Goal: Information Seeking & Learning: Learn about a topic

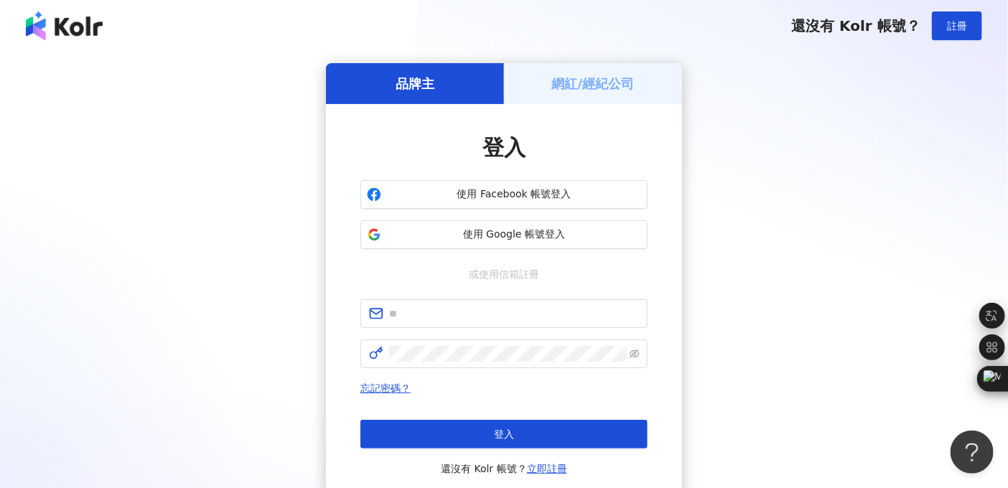
drag, startPoint x: 760, startPoint y: 17, endPoint x: 728, endPoint y: 30, distance: 34.8
click at [728, 30] on div "還沒有 Kolr 帳號？ 註冊" at bounding box center [504, 26] width 1008 height 52
click at [788, 92] on div "品牌主 網紅/經紀公司 登入 使用 Facebook 帳號登入 使用 Google 帳號登入 或使用信箱註冊 忘記密碼？ 登入 還沒有 Kolr 帳號？ 立即…" at bounding box center [503, 284] width 973 height 443
click at [575, 216] on div "使用 Facebook 帳號登入 使用 Google 帳號登入" at bounding box center [503, 214] width 287 height 69
click at [588, 204] on button "使用 Facebook 帳號登入" at bounding box center [503, 194] width 287 height 29
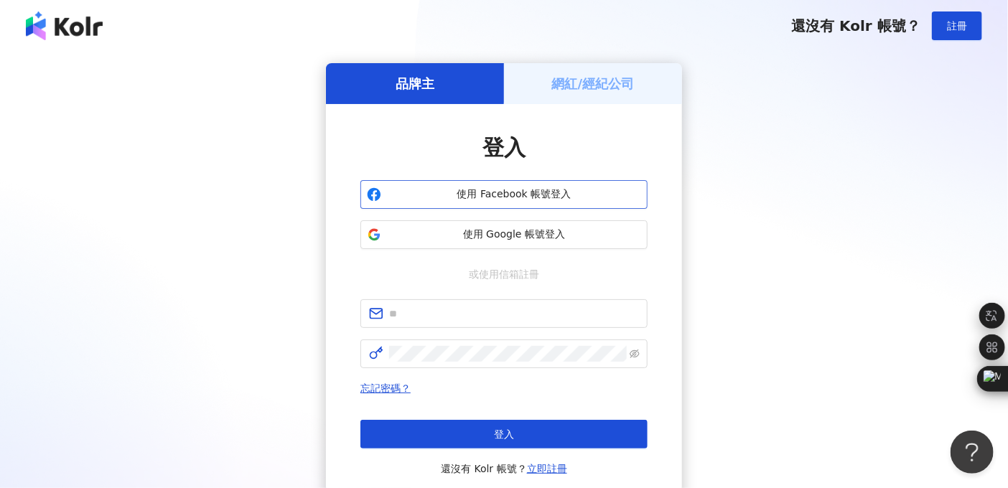
click at [559, 204] on button "使用 Facebook 帳號登入" at bounding box center [503, 194] width 287 height 29
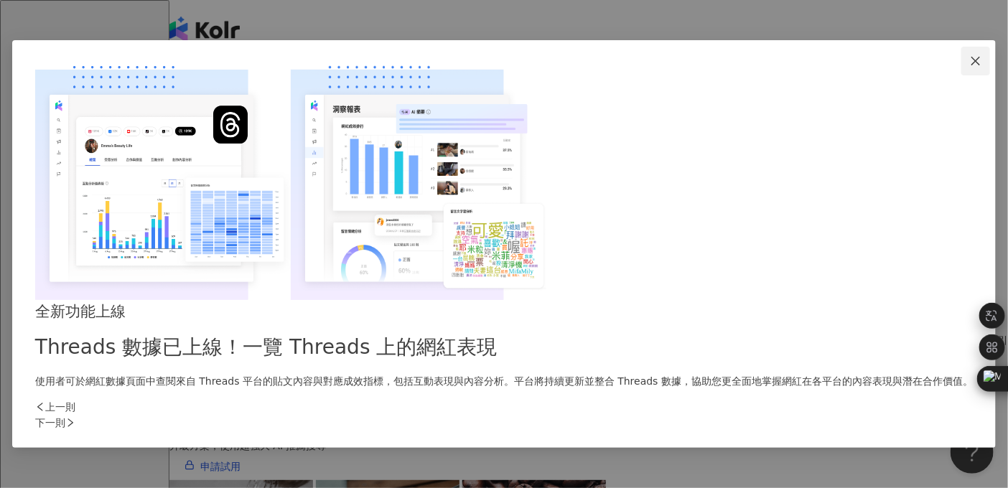
click at [961, 75] on button "Close" at bounding box center [975, 61] width 29 height 29
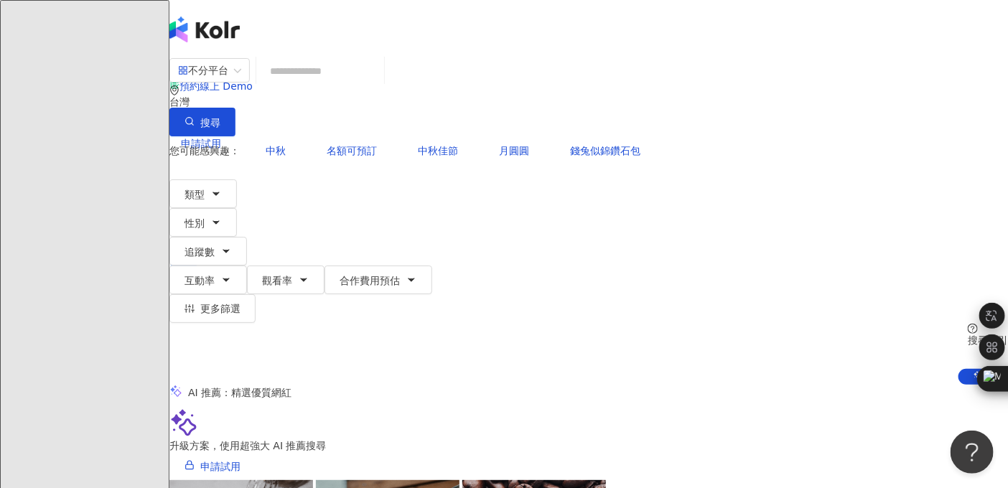
click at [698, 69] on div "不分平台 台灣 搜尋" at bounding box center [588, 96] width 838 height 79
click at [378, 85] on input "search" at bounding box center [320, 70] width 116 height 27
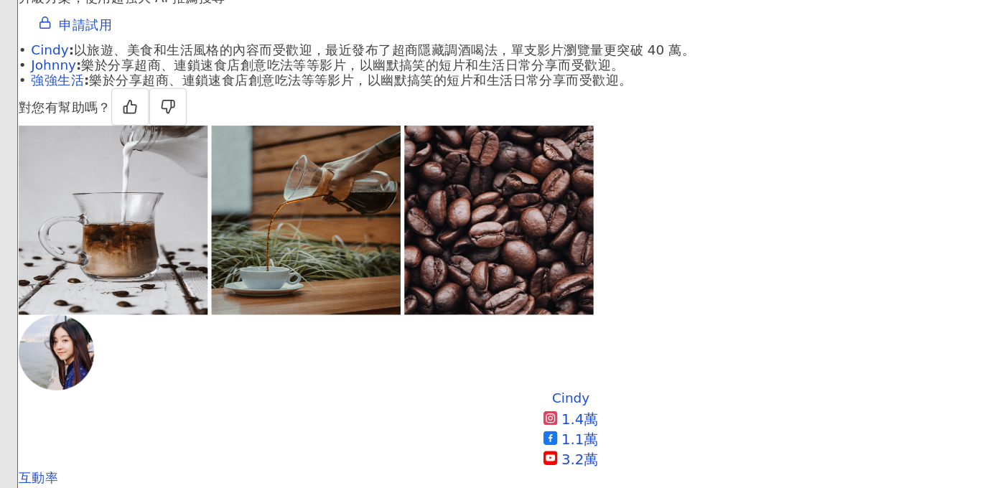
scroll to position [343, 0]
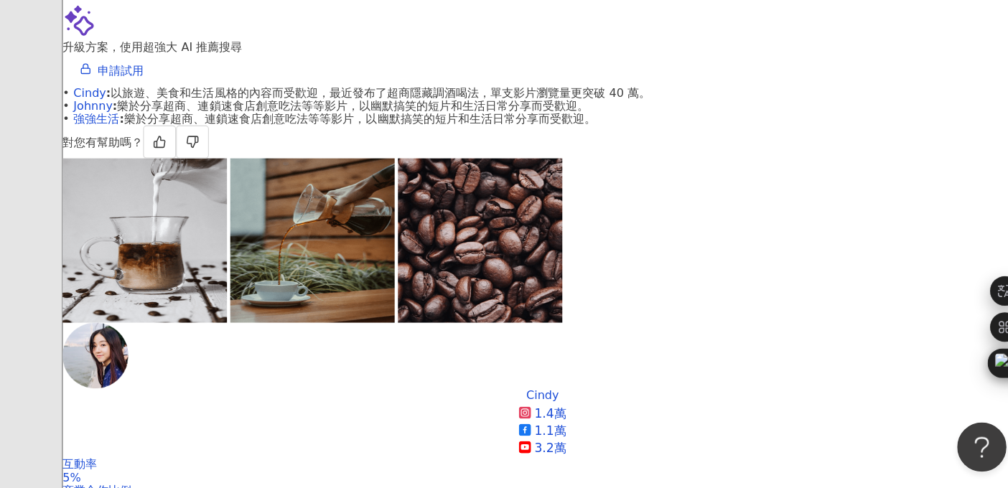
type input "***"
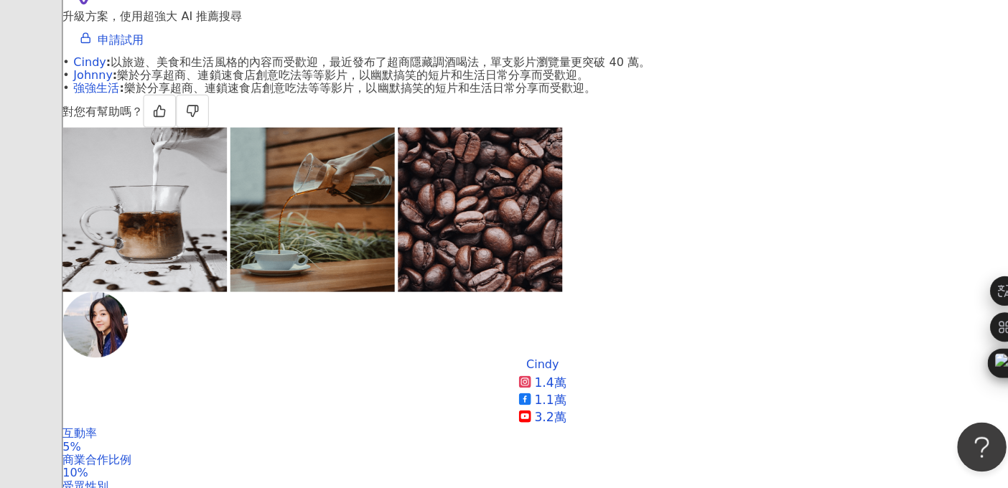
scroll to position [376, 0]
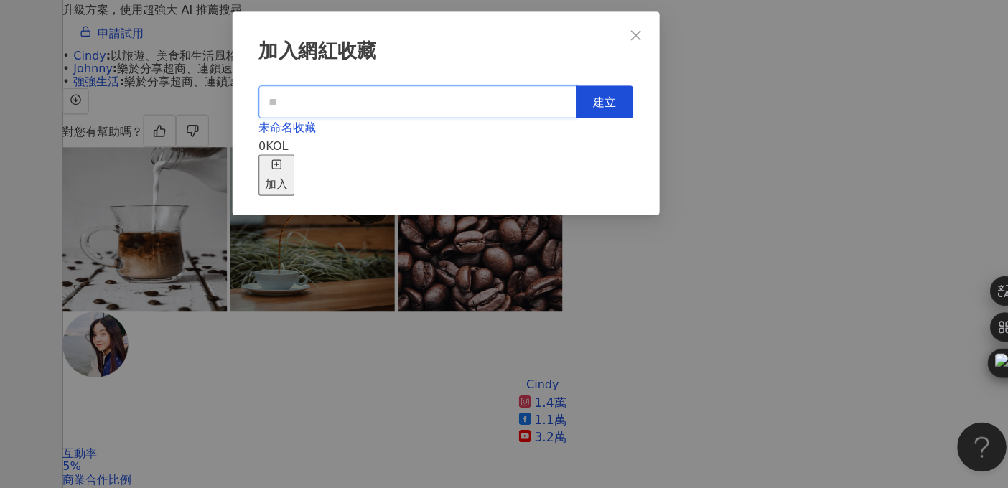
click at [533, 147] on input "text" at bounding box center [479, 150] width 278 height 29
click at [553, 156] on input "text" at bounding box center [479, 150] width 278 height 29
click at [642, 148] on span "建立" at bounding box center [642, 150] width 20 height 11
type input "**"
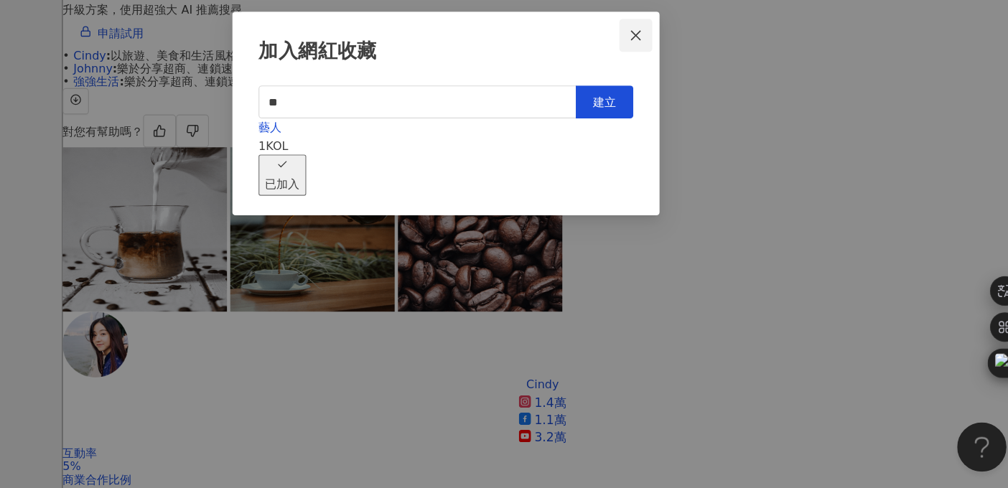
click at [670, 97] on icon "close" at bounding box center [669, 92] width 11 height 11
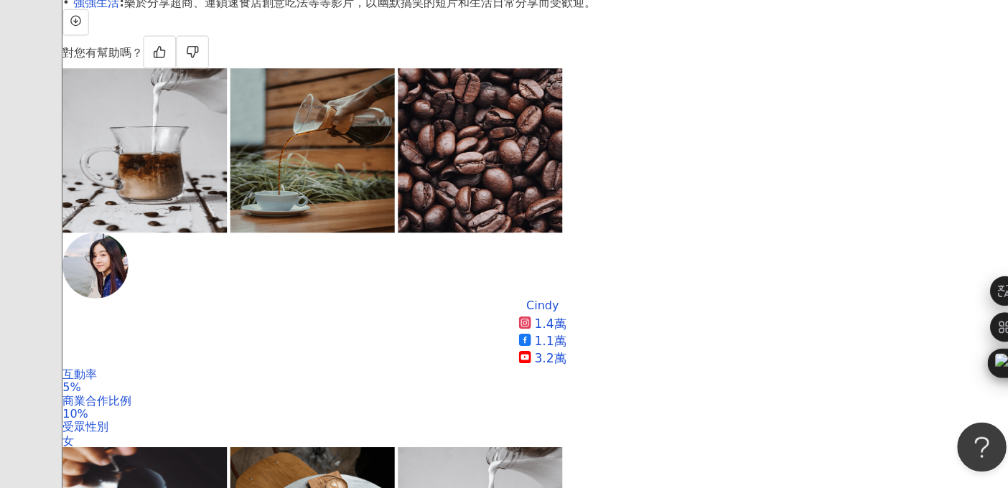
scroll to position [456, 0]
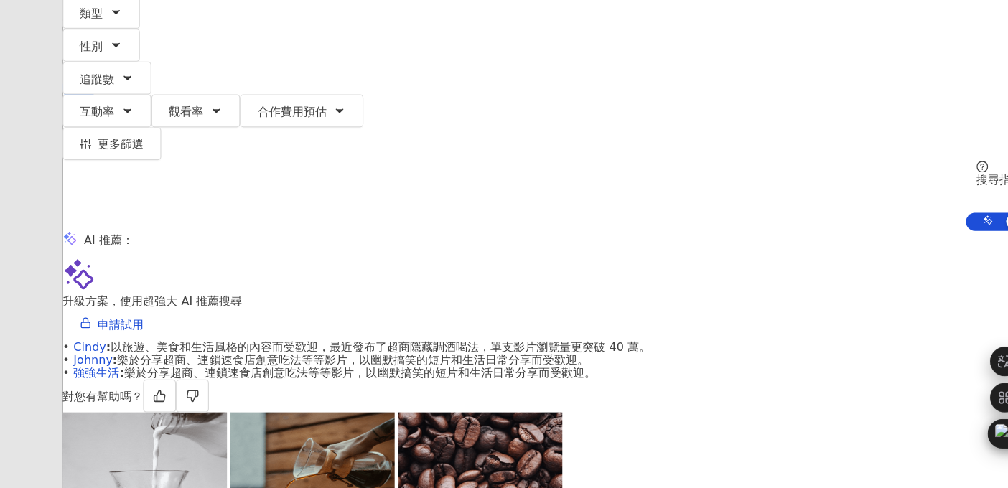
scroll to position [0, 0]
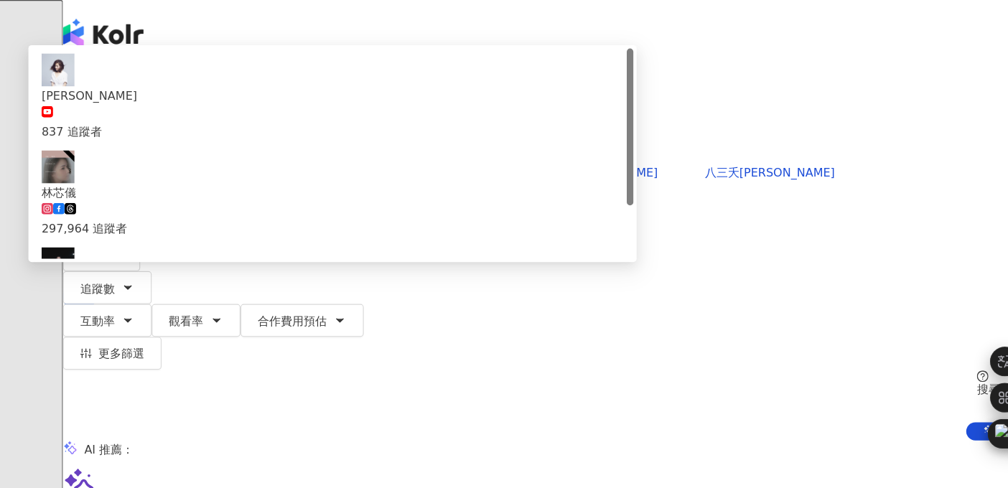
drag, startPoint x: 386, startPoint y: 80, endPoint x: 306, endPoint y: 81, distance: 80.4
click at [306, 81] on input "***" at bounding box center [320, 70] width 116 height 27
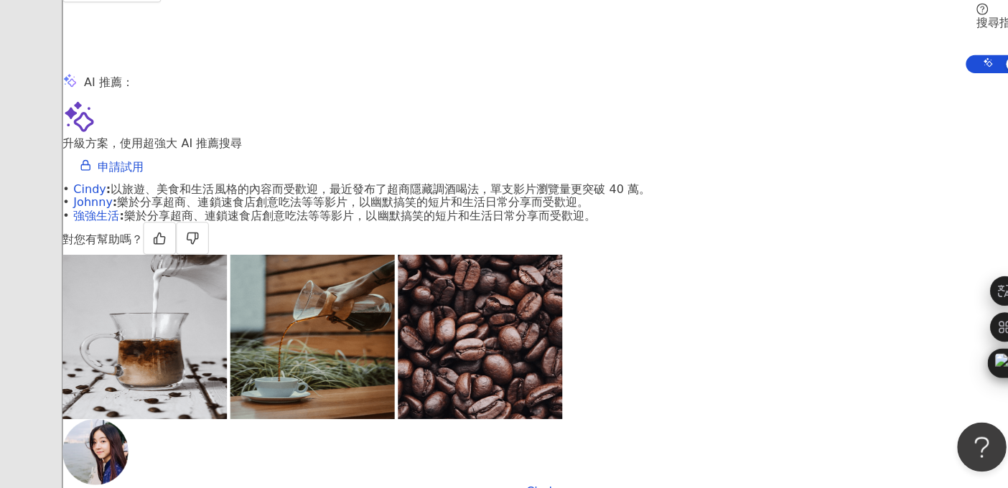
scroll to position [230, 0]
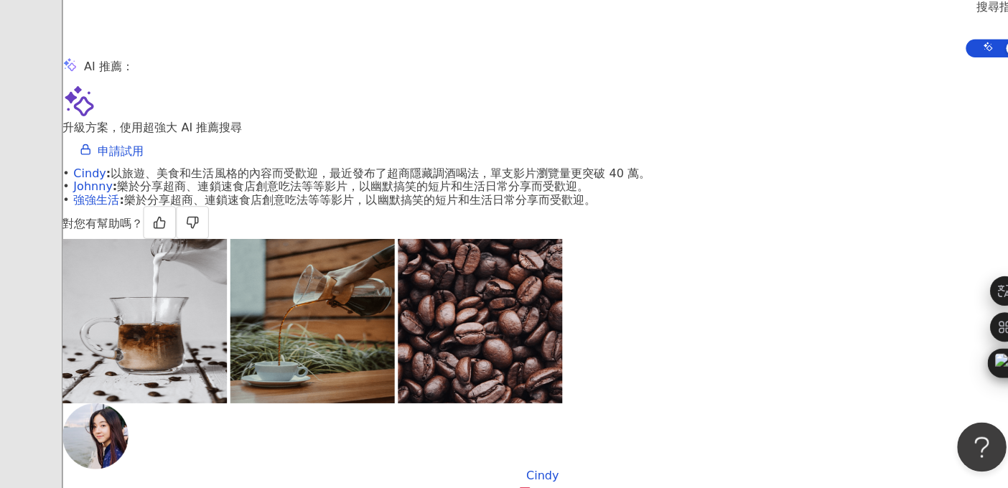
type input "**********"
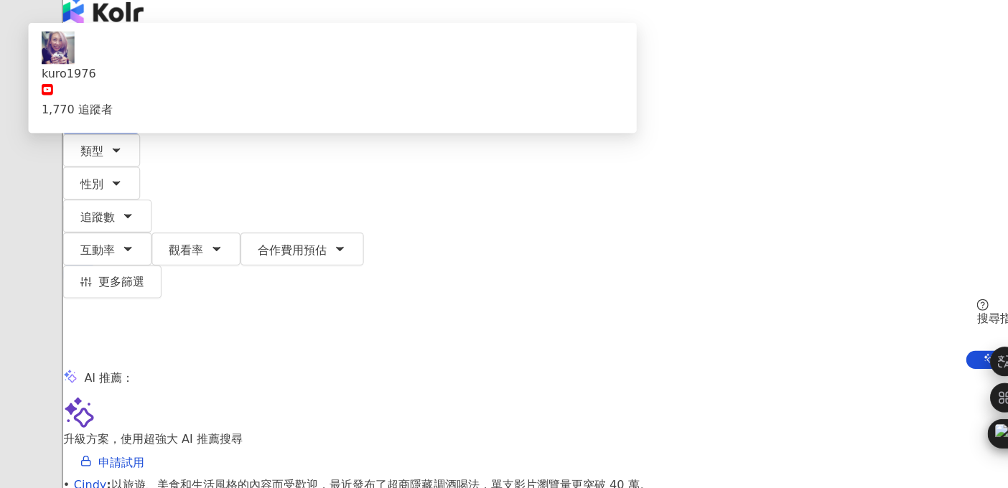
scroll to position [0, 0]
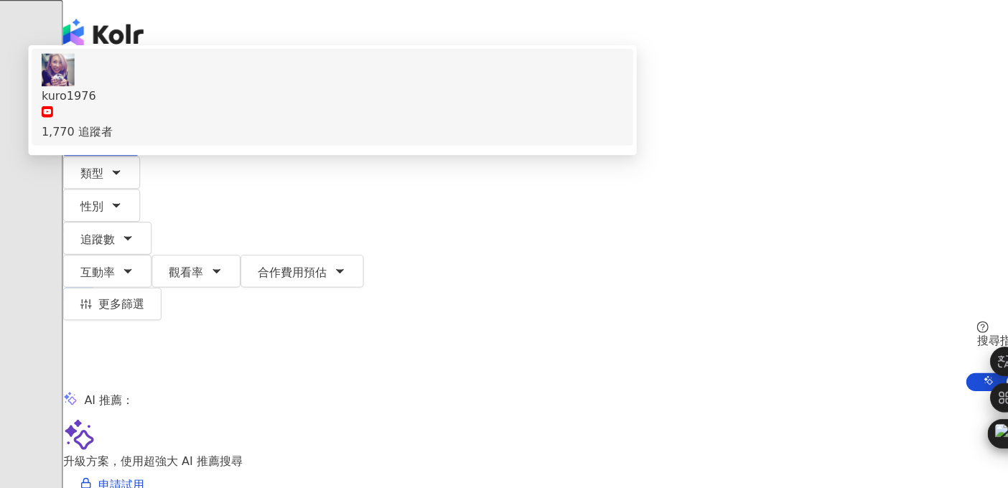
click at [390, 91] on div "kuro1976" at bounding box center [405, 83] width 508 height 16
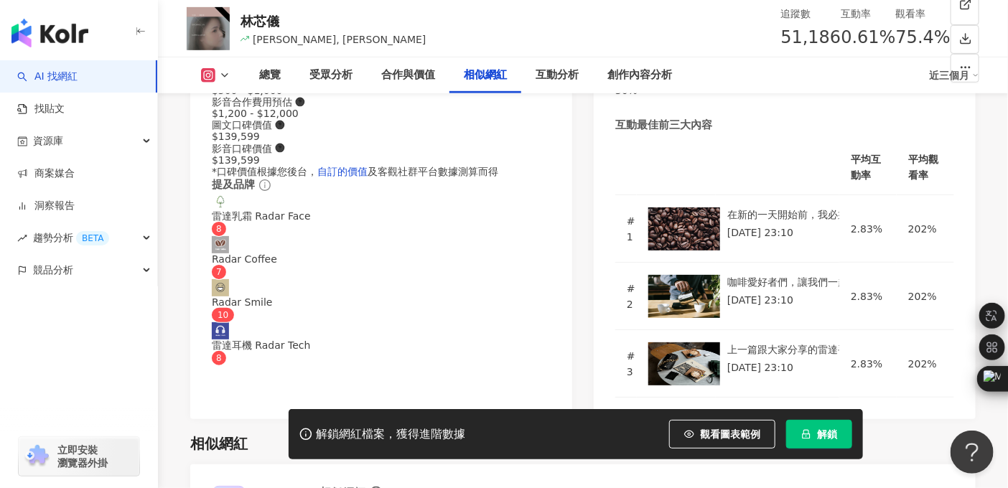
scroll to position [2578, 0]
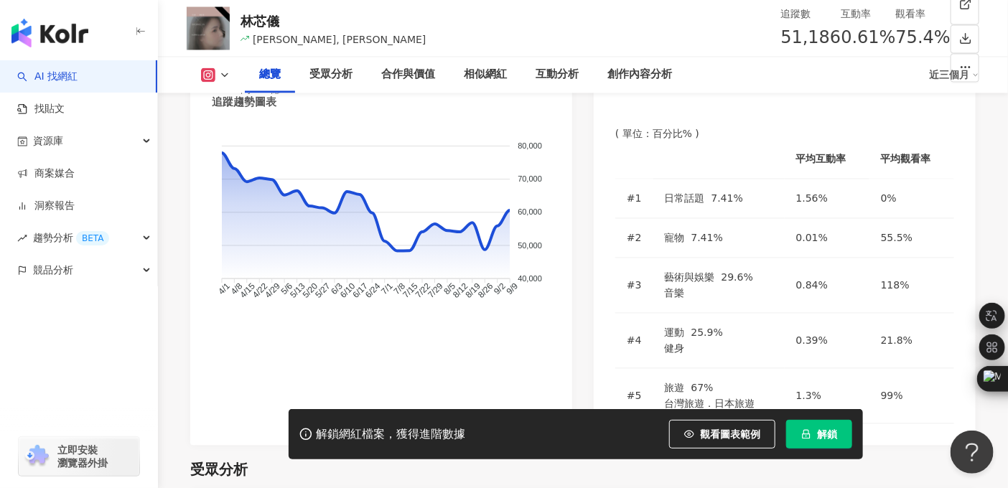
scroll to position [1241, 0]
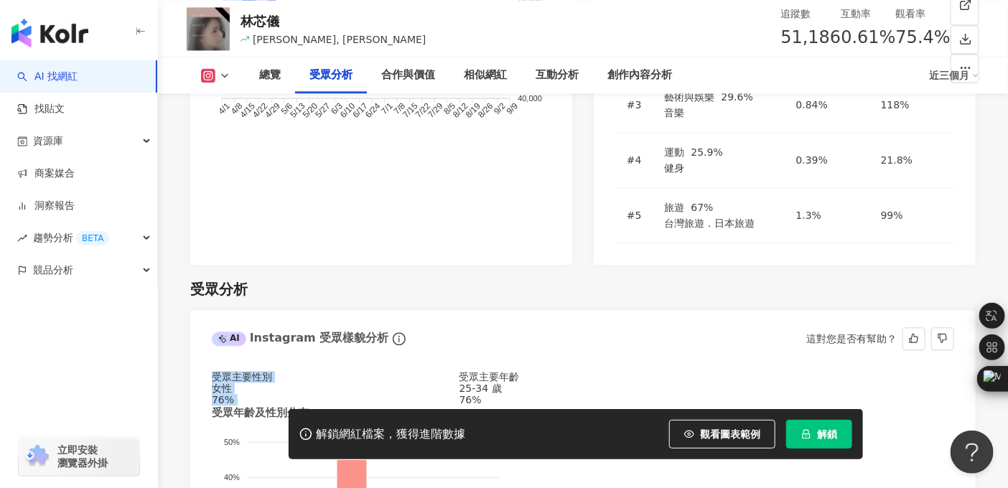
drag, startPoint x: 212, startPoint y: 202, endPoint x: 253, endPoint y: 229, distance: 49.2
click at [253, 371] on div "受眾主要性別 女性 76%" at bounding box center [336, 388] width 248 height 34
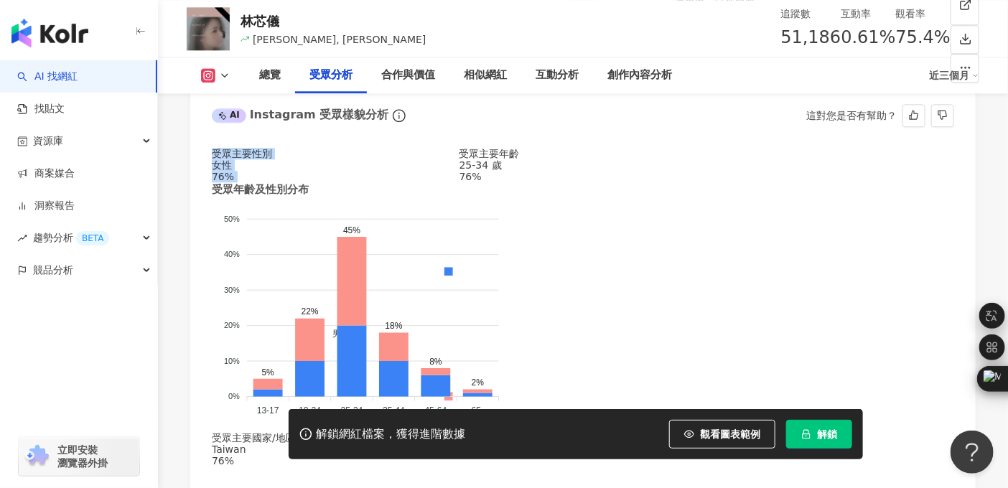
scroll to position [1470, 0]
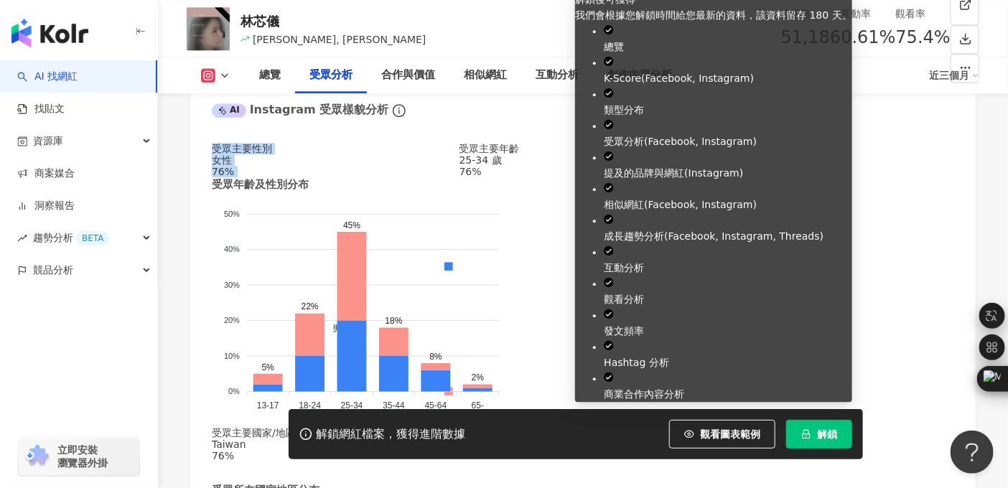
click at [825, 438] on span "解鎖" at bounding box center [827, 433] width 20 height 11
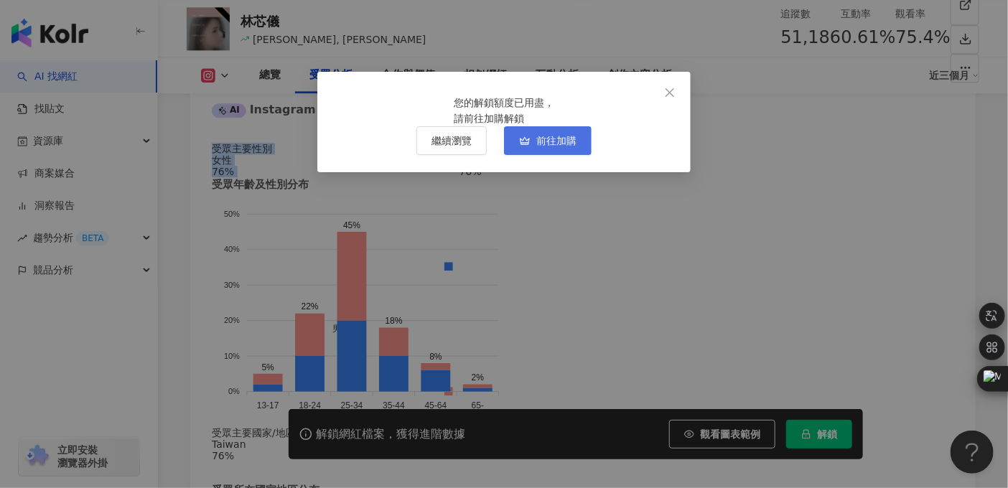
click at [548, 146] on span "前往加購" at bounding box center [556, 140] width 40 height 11
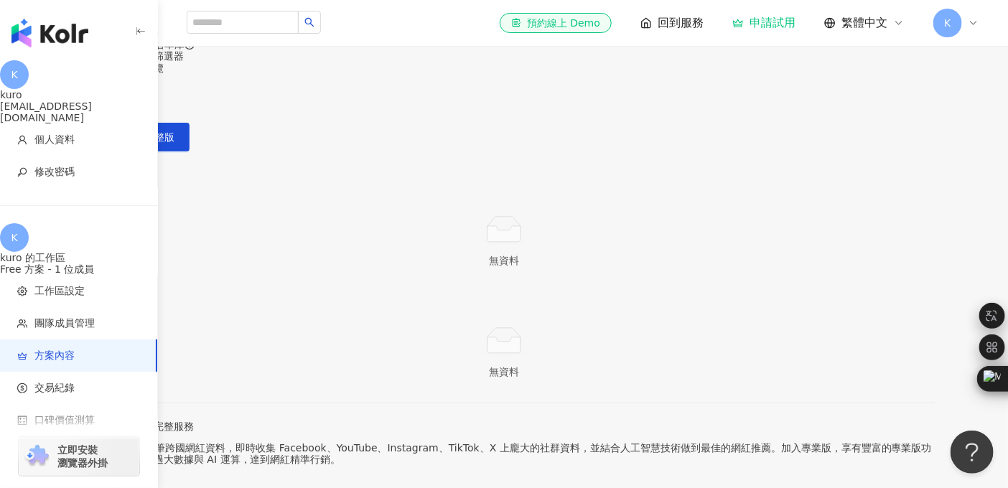
scroll to position [22, 0]
click at [174, 144] on span "申請試用完整版" at bounding box center [139, 137] width 70 height 11
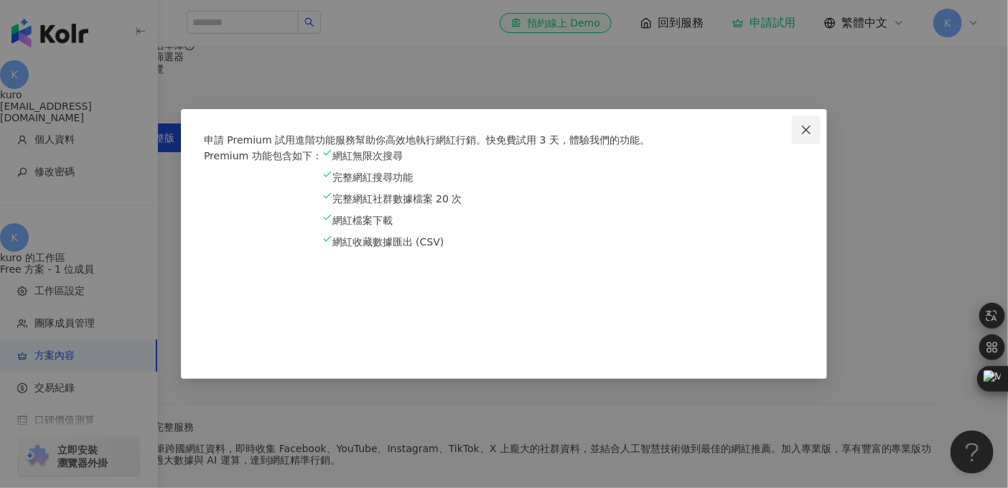
click at [806, 124] on icon "close" at bounding box center [805, 129] width 11 height 11
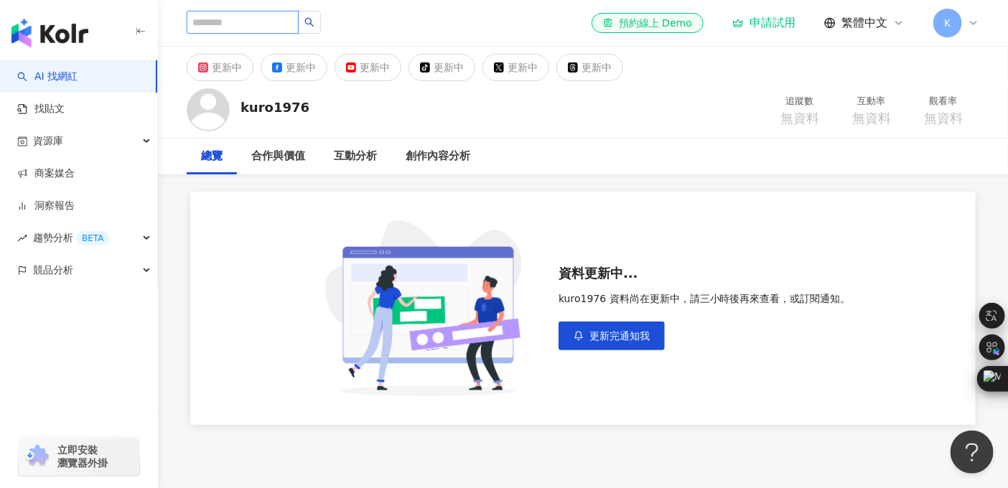
click at [253, 28] on input "search" at bounding box center [243, 22] width 112 height 23
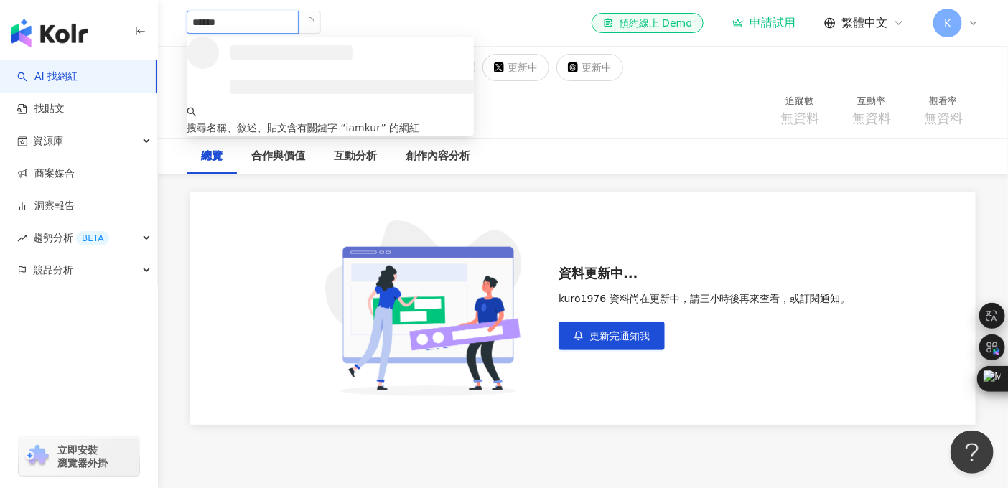
type input "*******"
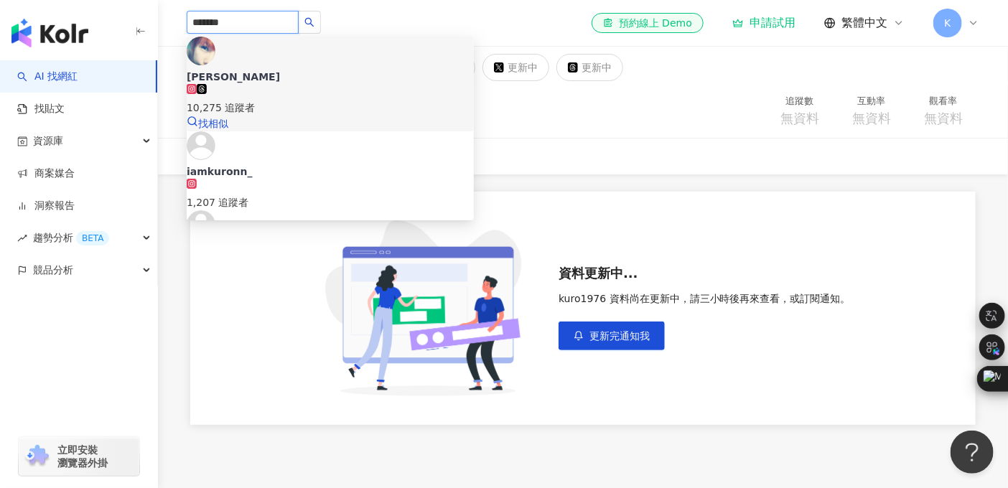
click at [356, 84] on div "10,275 追蹤者" at bounding box center [330, 100] width 287 height 32
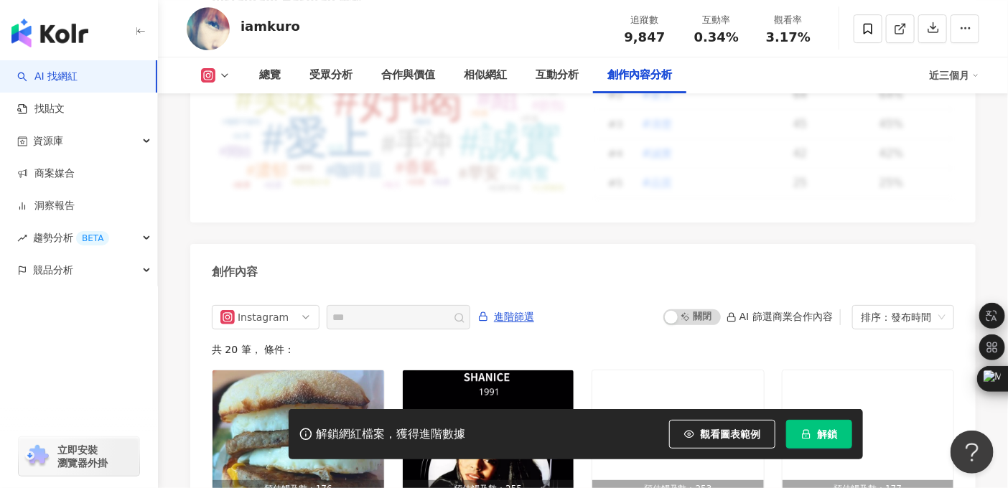
scroll to position [4214, 0]
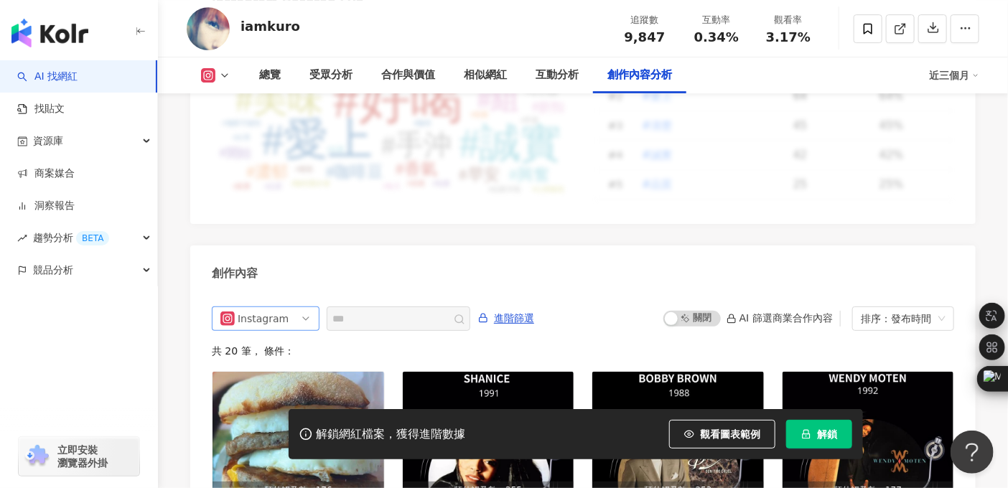
click at [282, 307] on div "Instagram" at bounding box center [261, 318] width 47 height 23
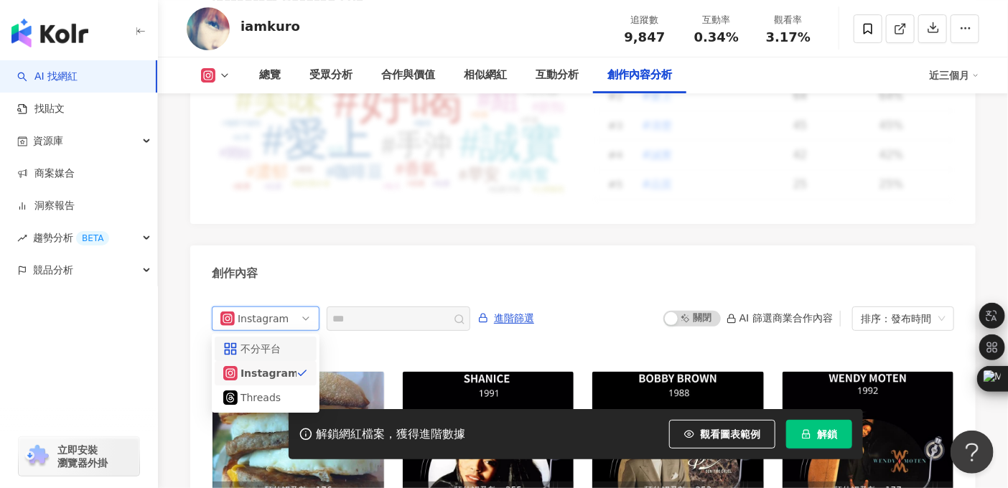
click at [414, 245] on div "創作內容" at bounding box center [582, 268] width 785 height 47
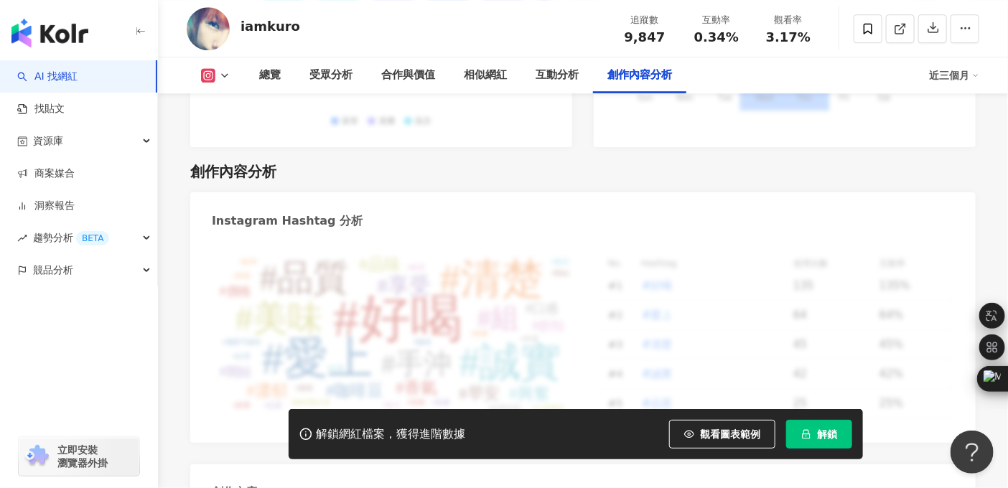
scroll to position [3978, 0]
